Goal: Transaction & Acquisition: Download file/media

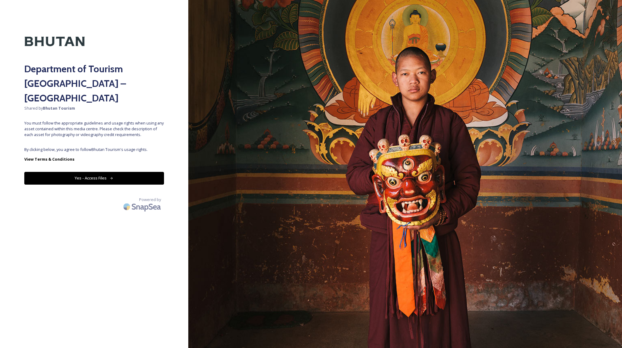
drag, startPoint x: 104, startPoint y: 121, endPoint x: 102, endPoint y: 127, distance: 6.3
click at [103, 123] on div "Department of Tourism [GEOGRAPHIC_DATA] – Brand Centre Shared by Bhutan Tourism…" at bounding box center [94, 174] width 188 height 300
click at [101, 127] on div "Department of Tourism [GEOGRAPHIC_DATA] – Brand Centre Shared by Bhutan Tourism…" at bounding box center [94, 174] width 188 height 300
click at [97, 172] on button "Yes - Access Files" at bounding box center [94, 178] width 140 height 12
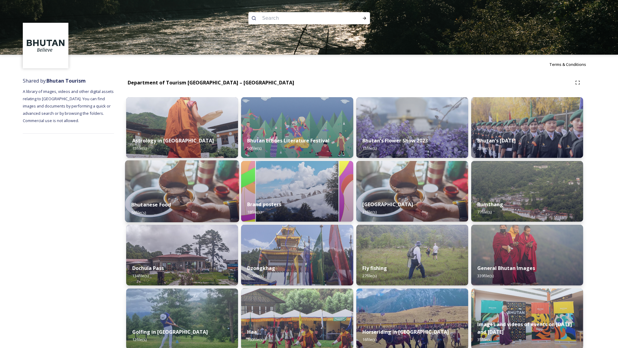
click at [174, 198] on div "Bhutanese Food 56 file(s)" at bounding box center [182, 209] width 114 height 28
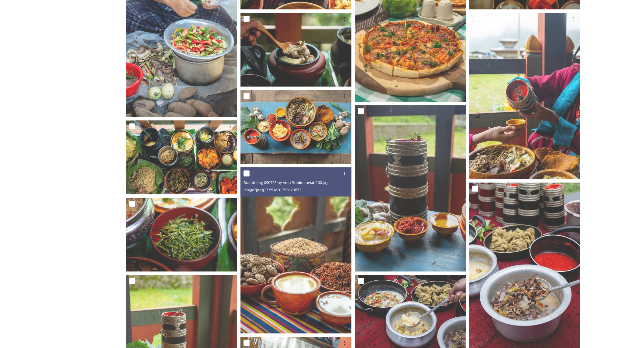
scroll to position [328, 0]
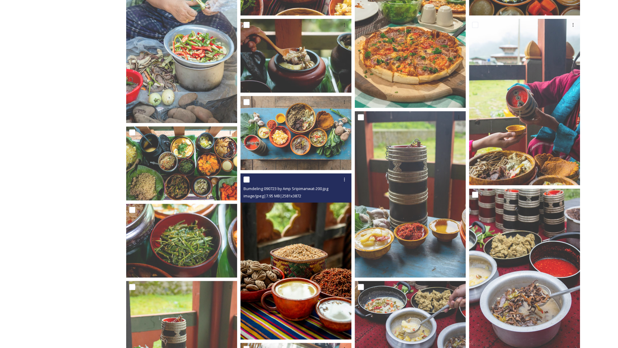
drag, startPoint x: 291, startPoint y: 279, endPoint x: 284, endPoint y: 292, distance: 15.2
click at [284, 292] on img at bounding box center [295, 257] width 111 height 167
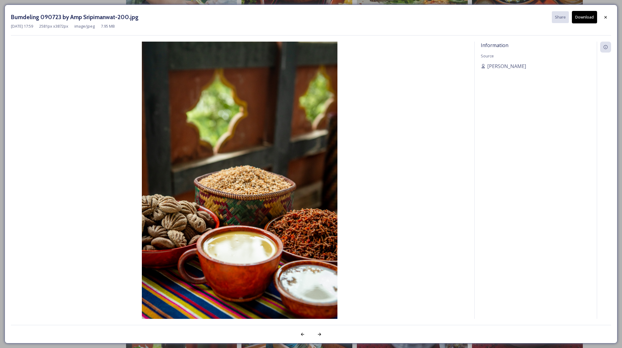
click at [583, 14] on button "Download" at bounding box center [584, 17] width 25 height 12
click at [606, 16] on icon at bounding box center [606, 17] width 5 height 5
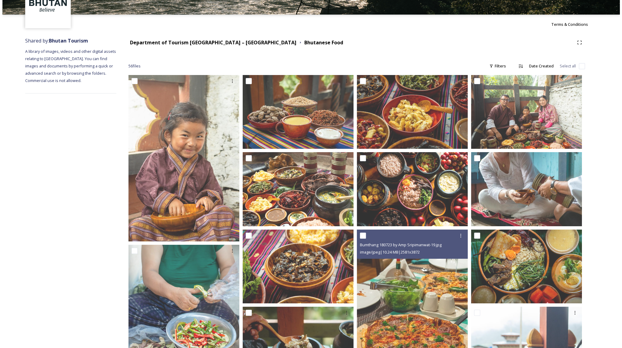
scroll to position [38, 0]
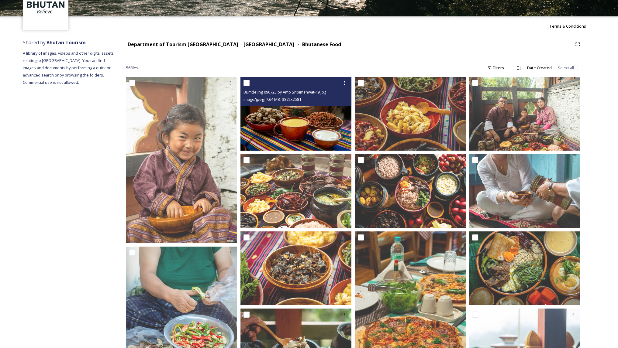
click at [285, 114] on img at bounding box center [295, 114] width 111 height 74
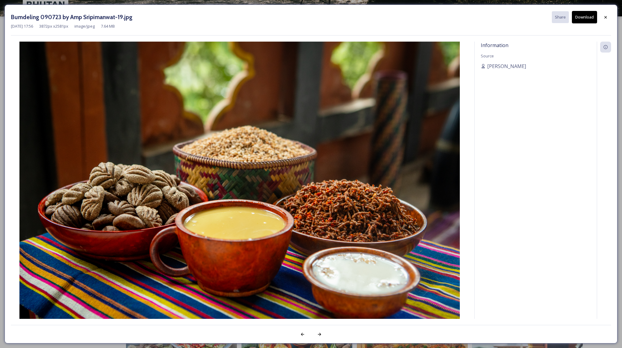
click at [583, 19] on button "Download" at bounding box center [584, 17] width 25 height 12
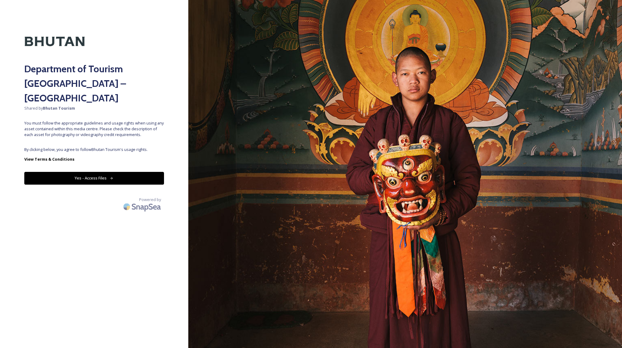
click at [95, 172] on button "Yes - Access Files" at bounding box center [94, 178] width 140 height 12
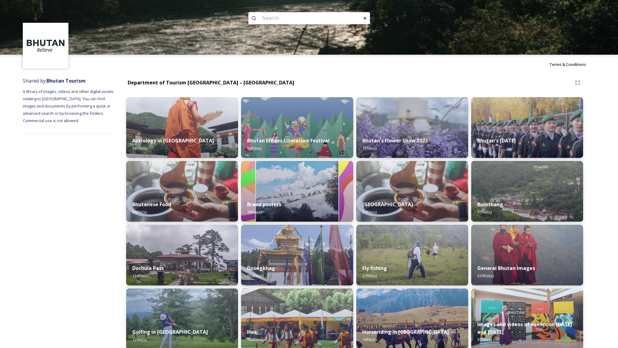
click at [272, 15] on input at bounding box center [300, 18] width 83 height 13
type input "mountain"
